Goal: Task Accomplishment & Management: Complete application form

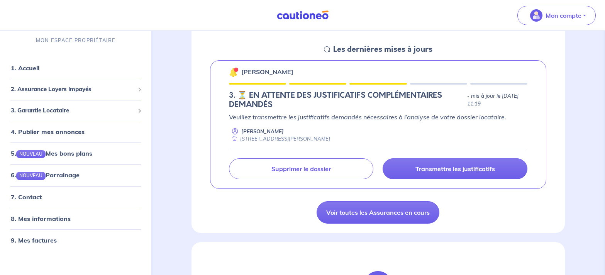
scroll to position [118, 0]
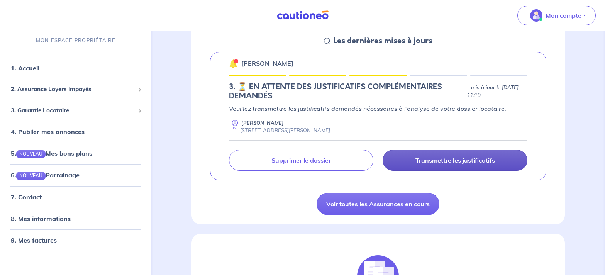
click at [431, 157] on p "Transmettre les justificatifs" at bounding box center [455, 160] width 80 height 8
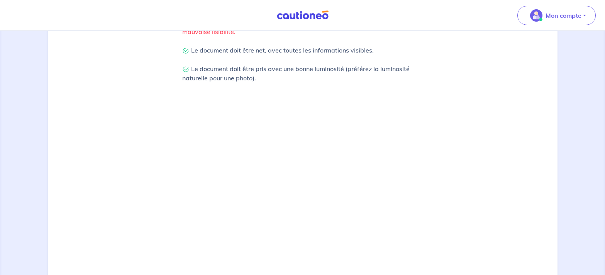
scroll to position [278, 0]
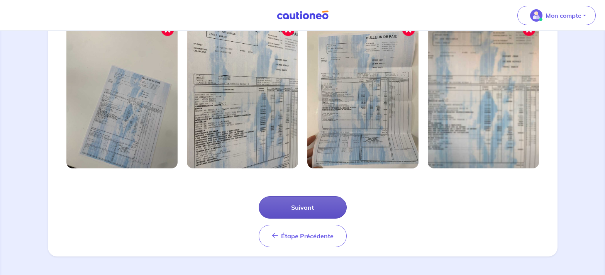
click at [309, 210] on button "Suivant" at bounding box center [303, 207] width 88 height 22
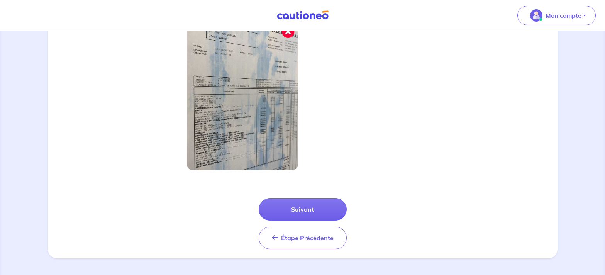
scroll to position [241, 0]
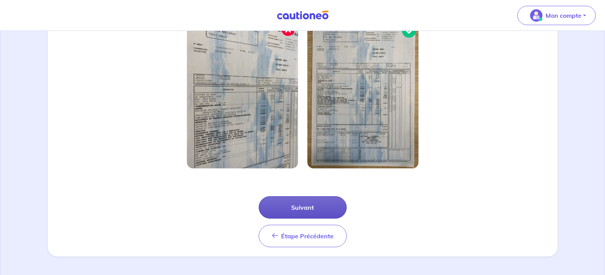
click at [314, 205] on button "Suivant" at bounding box center [303, 207] width 88 height 22
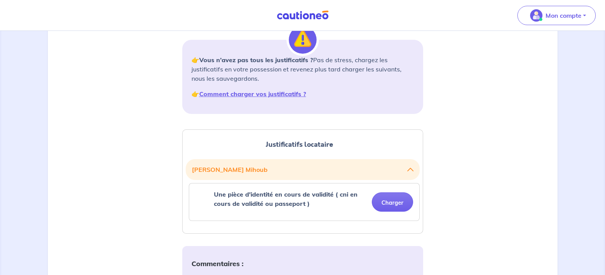
scroll to position [118, 0]
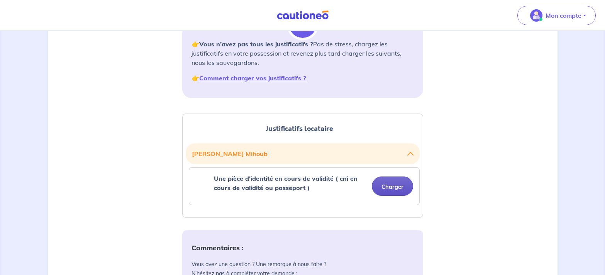
click at [382, 185] on button "Charger" at bounding box center [392, 185] width 41 height 19
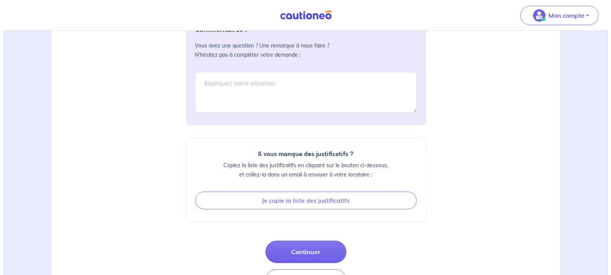
scroll to position [394, 0]
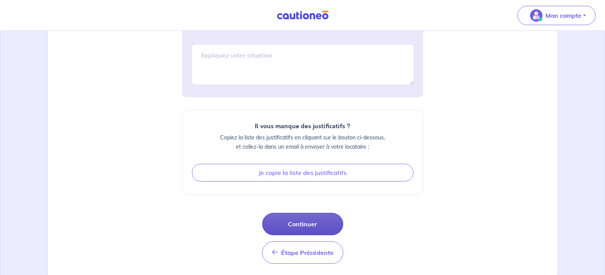
click at [321, 225] on button "Continuer" at bounding box center [302, 224] width 81 height 22
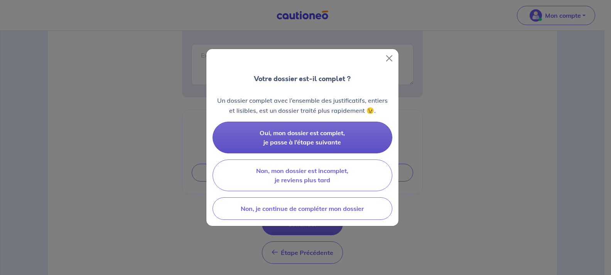
click at [316, 135] on span "Oui, mon dossier est complet, je passe à l’étape suivante" at bounding box center [302, 137] width 85 height 17
